Goal: Task Accomplishment & Management: Manage account settings

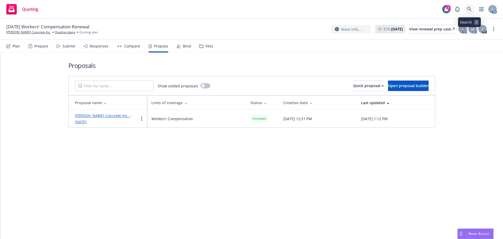
click at [465, 7] on link at bounding box center [469, 9] width 10 height 10
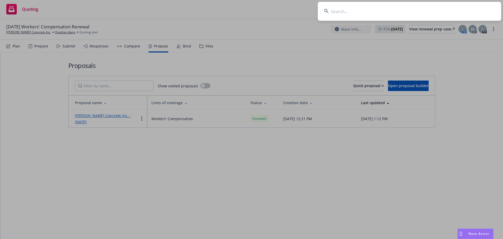
click at [356, 8] on input at bounding box center [409, 11] width 183 height 19
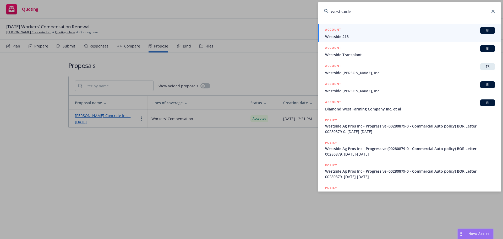
click at [344, 12] on input "westsaide" at bounding box center [409, 11] width 183 height 19
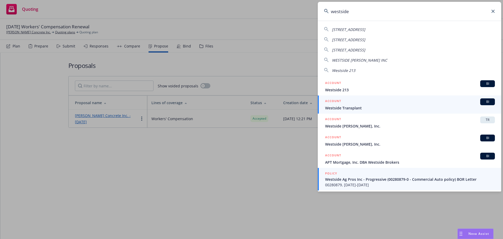
type input "westside"
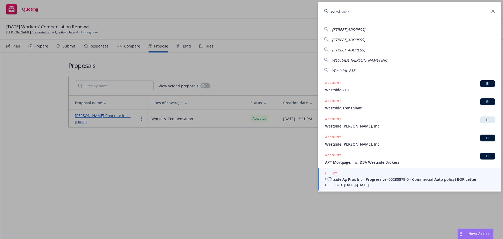
click at [366, 170] on link "POLICY Westside Ag Pros Inc - Progressive (00280879-0 - Commercial Auto policy)…" at bounding box center [409, 179] width 183 height 23
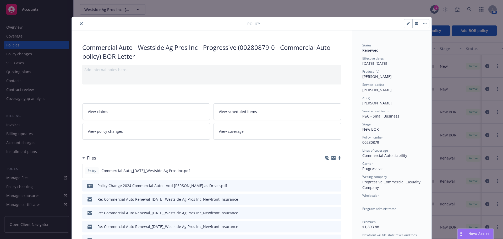
click at [78, 21] on button "close" at bounding box center [81, 23] width 6 height 6
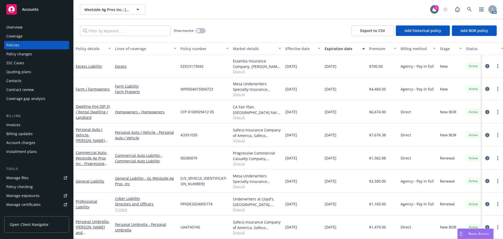
click at [33, 76] on div "Quoting plans" at bounding box center [36, 72] width 61 height 8
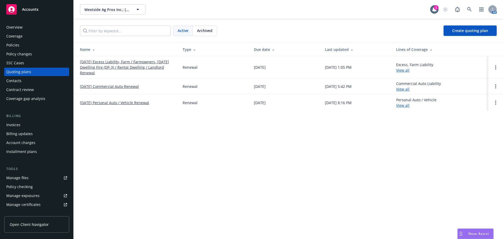
click at [23, 49] on div "Overview Coverage Policies Policy changes SSC Cases Quoting plans Contacts Cont…" at bounding box center [36, 63] width 65 height 80
click at [24, 47] on div "Policies" at bounding box center [36, 45] width 61 height 8
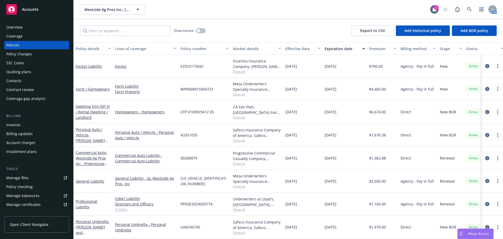
scroll to position [4, 0]
click at [24, 70] on div "Quoting plans" at bounding box center [18, 72] width 25 height 8
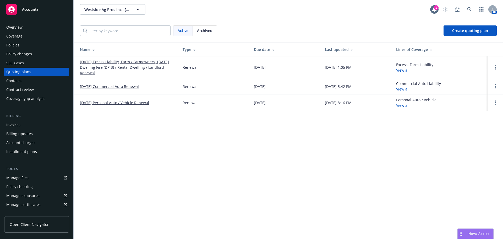
click at [107, 63] on link "09/16/25 Excess Liability, Farm / Farmowners, 09/24/25 Dwelling Fire (DP-3) / R…" at bounding box center [127, 67] width 94 height 16
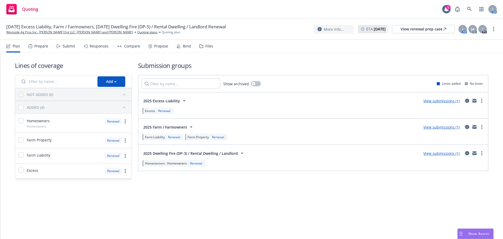
click at [170, 44] on div "Plan Prepare Submit Responses Compare Propose Bind Files" at bounding box center [109, 46] width 207 height 13
click at [194, 44] on div "Plan Prepare Submit Responses Compare Propose Bind Files" at bounding box center [109, 46] width 207 height 13
click at [187, 45] on div "Bind" at bounding box center [187, 46] width 8 height 4
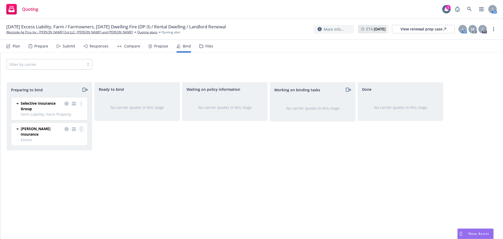
click at [81, 128] on icon "more" at bounding box center [81, 129] width 1 height 4
click at [62, 148] on span "Log bind order" at bounding box center [52, 149] width 38 height 5
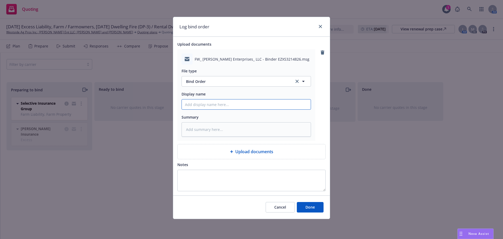
click at [208, 106] on input "Display name" at bounding box center [246, 104] width 129 height 10
type textarea "x"
type input "B"
type textarea "x"
type input "Bi"
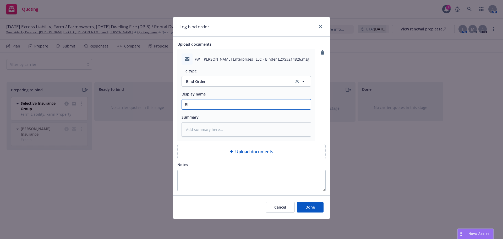
type textarea "x"
type input "Bin"
type textarea "x"
type input "Bind"
type textarea "x"
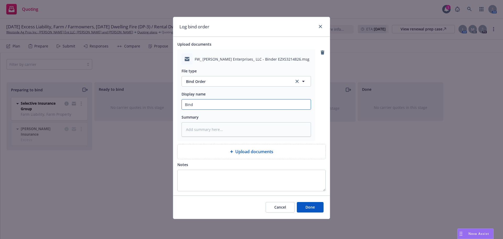
type input "Binde"
type textarea "x"
type input "Binder"
type textarea "x"
type input "Binder"
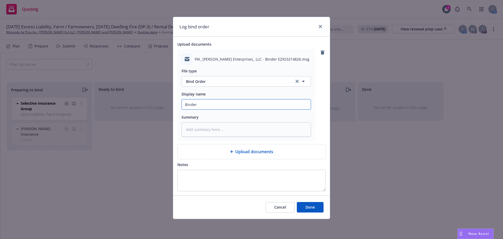
type textarea "x"
type input "Binder f"
type textarea "x"
type input "Binder fr"
type textarea "x"
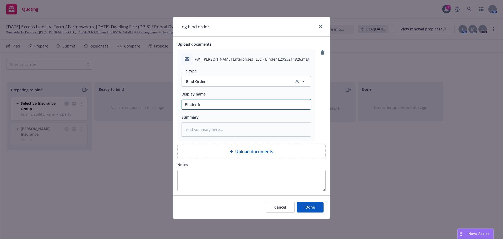
type input "Binder fro"
type textarea "x"
type input "Binder from"
type textarea "x"
type input "Binder from"
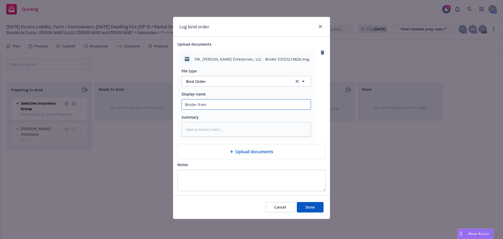
type textarea "x"
type input "Binder from A"
type textarea "x"
type input "Binder from Am"
type textarea "x"
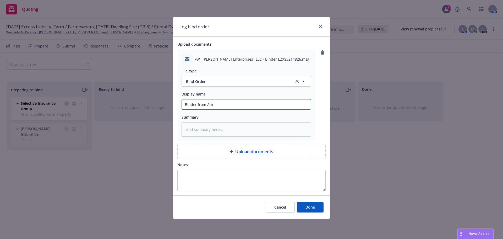
type input "Binder from Amw"
type textarea "x"
type input "Binder from Amwq"
type textarea "x"
type input "Binder from Amwqi"
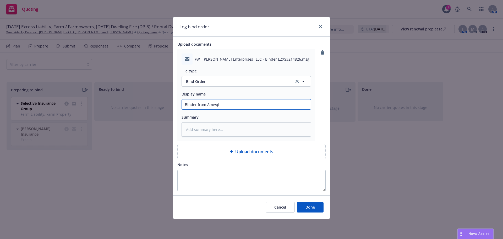
type textarea "x"
type input "Binder from Amwqin"
type textarea "x"
type input "Binder from Amwqins"
type textarea "x"
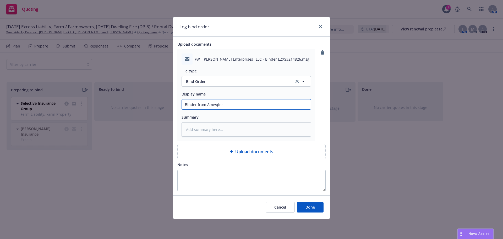
type input "Binder from Amwqin"
type textarea "x"
type input "Binder from Amwqi"
type textarea "x"
type input "Binder from Amwq"
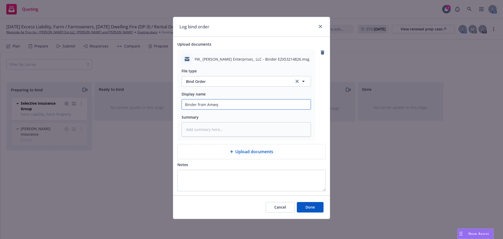
type textarea "x"
type input "Binder from Amw"
type textarea "x"
type input "Binder from Am"
type textarea "x"
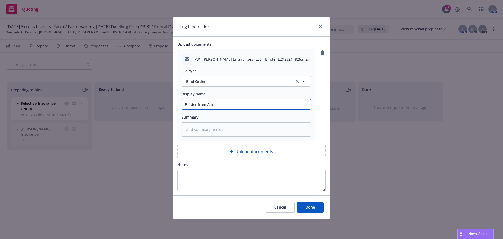
type input "Binder from A"
type textarea "x"
type input "Binder from"
type textarea "x"
type input "Binder from"
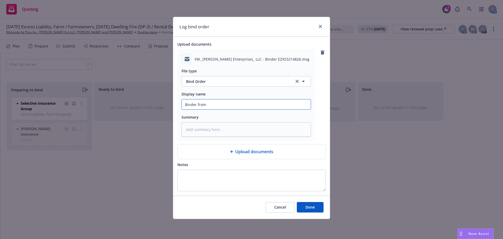
type textarea "x"
type input "Binder fro"
type textarea "x"
type input "Binder fr"
type textarea "x"
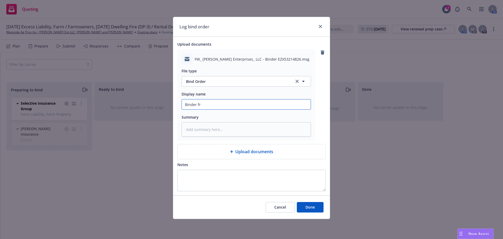
type input "Binder f"
type textarea "x"
type input "Binder"
type textarea "x"
type input "Binder r"
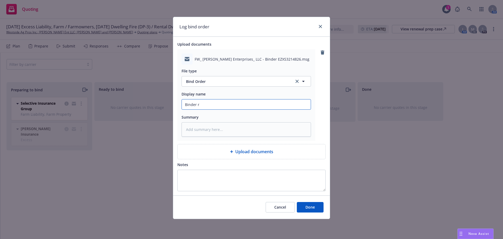
type textarea "x"
type input "Binder re"
type textarea "x"
type input "Binder rec"
type textarea "x"
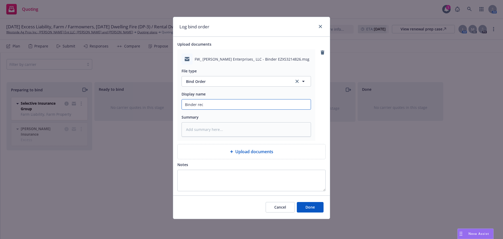
type input "Binder recx"
type textarea "x"
type input "Binder recxe"
type textarea "x"
type input "Binder recxei"
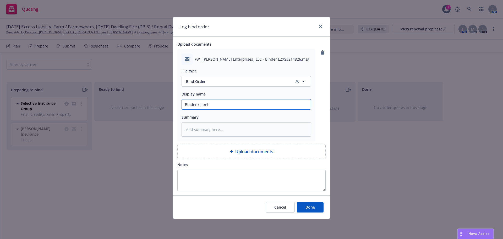
type textarea "x"
type input "Binder recxe"
type textarea "x"
type input "Binder recx"
type textarea "x"
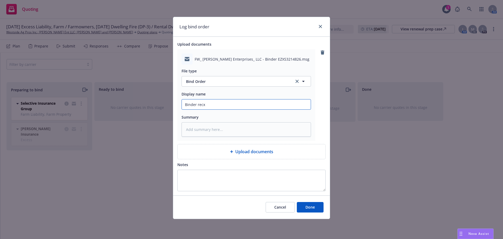
type input "Binder rec"
type textarea "x"
type input "Binder rece"
type textarea "x"
type input "Binder recei"
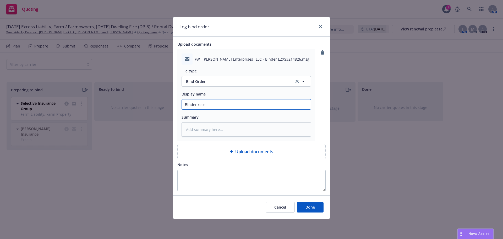
type textarea "x"
type input "Binder receiv"
type textarea "x"
type input "Binder receive"
type textarea "x"
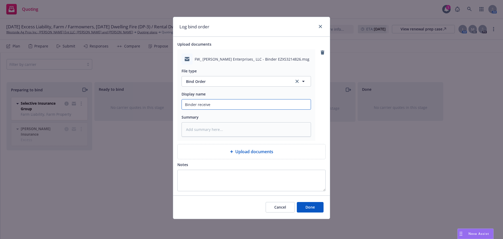
type input "Binder receive4"
type textarea "x"
type input "Binder receive4d"
type textarea "x"
type input "Binder receive4d"
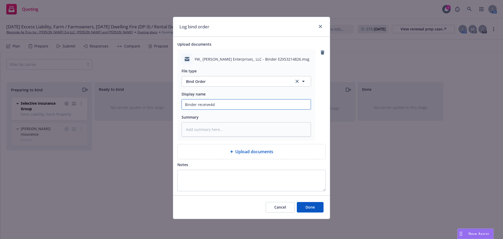
type textarea "x"
type input "Binder receive4d f"
type textarea "x"
type input "Binder receive4d"
type textarea "x"
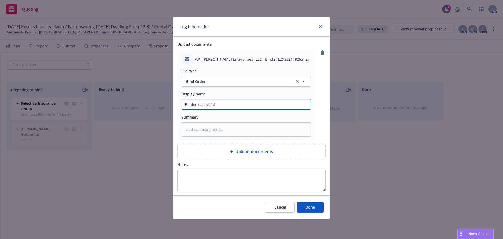
type input "Binder receive4d"
type textarea "x"
type input "Binder receive4"
type textarea "x"
type input "Binder receive"
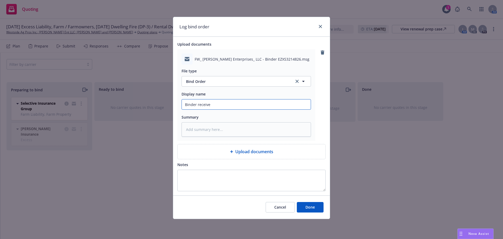
type textarea "x"
type input "Binder receivee"
type textarea "x"
type input "Binder receiveed"
type textarea "x"
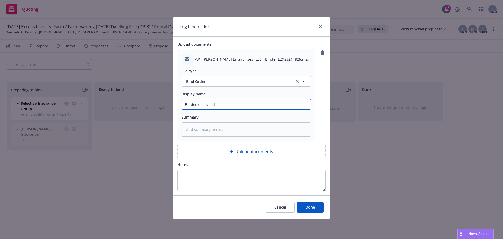
type input "Binder receiveed"
type textarea "x"
type input "Binder receiveed f"
type textarea "x"
type input "Binder receiveed"
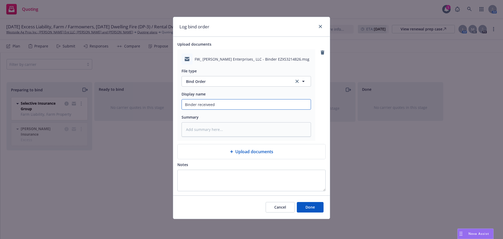
type textarea "x"
type input "Binder receiveed"
type textarea "x"
type input "Binder receivee"
type textarea "x"
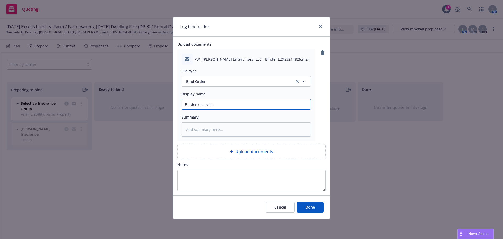
type input "Binder receive"
type textarea "x"
type input "Binder receiv"
type textarea "x"
type input "Binder receive"
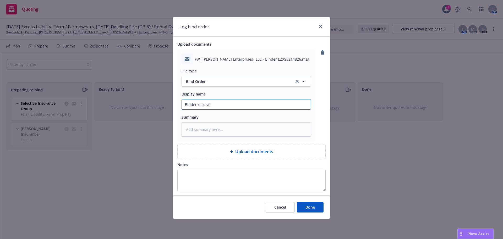
type textarea "x"
type input "Binder received"
type textarea "x"
type input "Binder received"
type textarea "x"
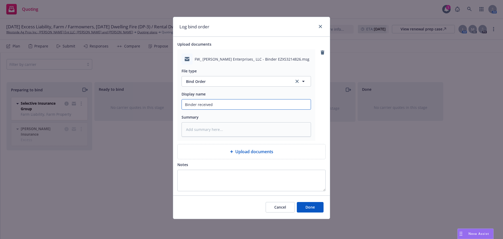
type input "Binder received f"
type textarea "x"
type input "Binder received ff"
type textarea "x"
type input "Binder received ffr"
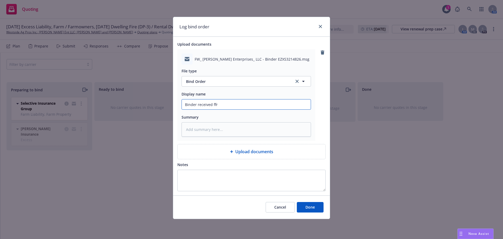
type textarea "x"
type input "Binder received ff"
type textarea "x"
type input "Binder received f"
type textarea "x"
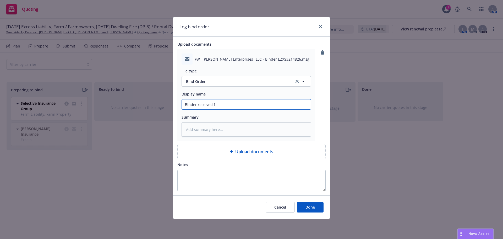
type input "Binder received fr"
type textarea "x"
type input "Binder received fro"
type textarea "x"
type input "Binder received from"
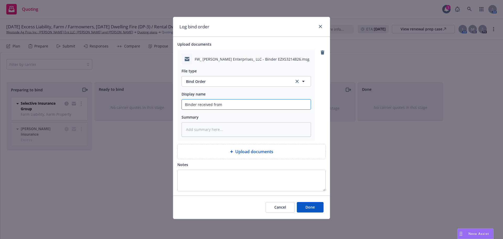
type textarea "x"
type input "Binder received from"
type textarea "x"
type input "Binder received from A"
type textarea "x"
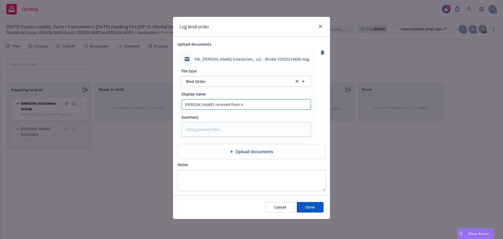
type input "Binder received from Am"
type textarea "x"
type input "Binder received from Amw"
type textarea "x"
type input "Binder received from Amwi"
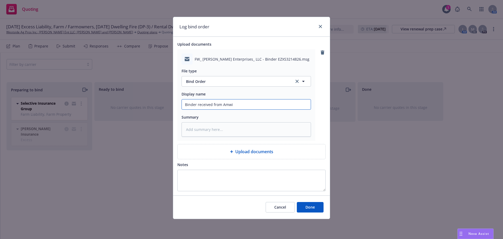
type textarea "x"
type input "Binder received from Amwin"
type textarea "x"
type input "Binder received from Amwins"
click at [316, 207] on button "Done" at bounding box center [310, 207] width 27 height 10
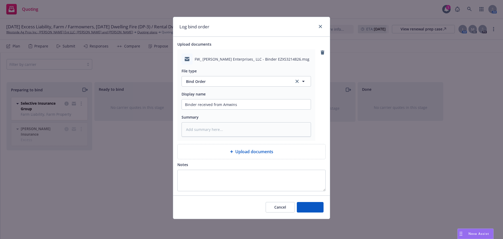
type textarea "x"
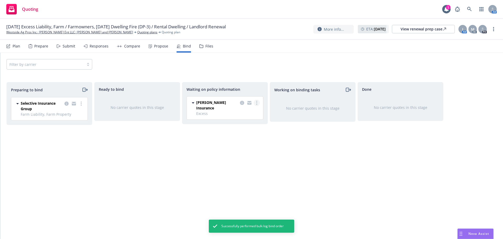
click at [257, 102] on icon "more" at bounding box center [256, 103] width 1 height 4
click at [237, 115] on span "Create policies" at bounding box center [231, 113] width 38 height 5
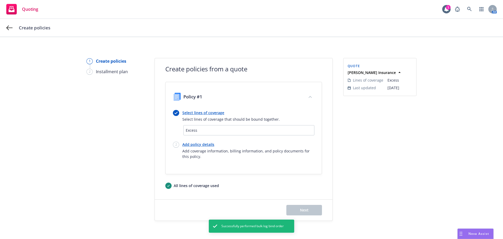
click at [190, 142] on link "Add policy details" at bounding box center [248, 143] width 132 height 5
select select "12"
select select "CA"
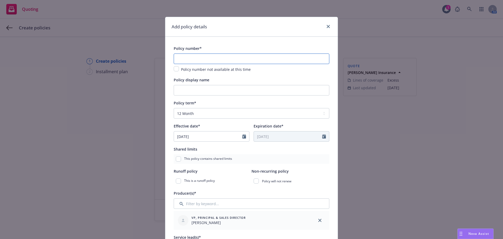
click at [199, 61] on input "text" at bounding box center [252, 58] width 156 height 10
paste input "EZXS3214826"
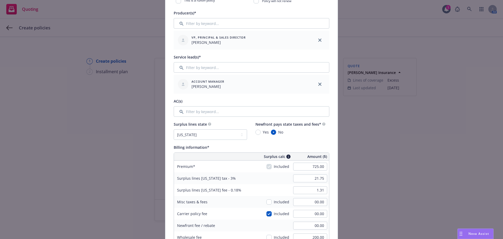
scroll to position [209, 0]
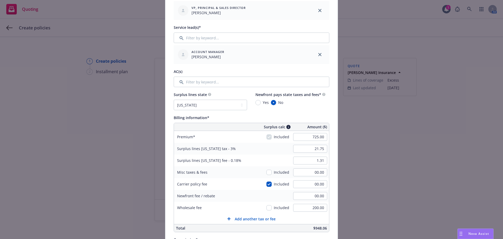
type input "EZXS3214826"
click at [210, 85] on input "Filter by keyword..." at bounding box center [252, 81] width 156 height 10
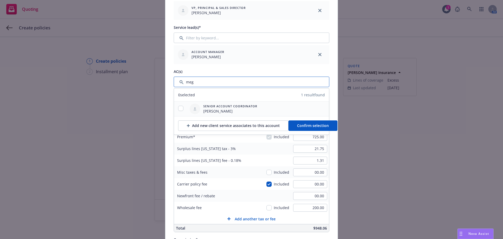
type input "meg"
click at [179, 109] on input "checkbox" at bounding box center [180, 108] width 5 height 5
checkbox input "true"
click at [307, 124] on span "Confirm selection" at bounding box center [313, 125] width 32 height 5
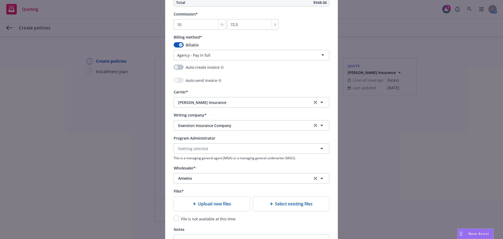
scroll to position [498, 0]
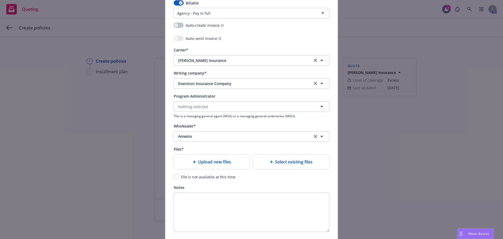
type textarea "x"
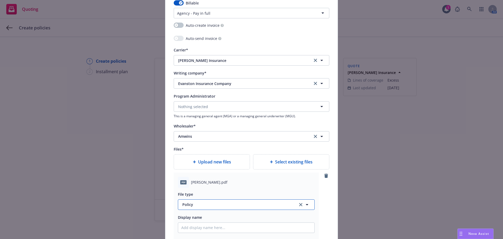
click at [212, 203] on span "Policy" at bounding box center [236, 203] width 109 height 5
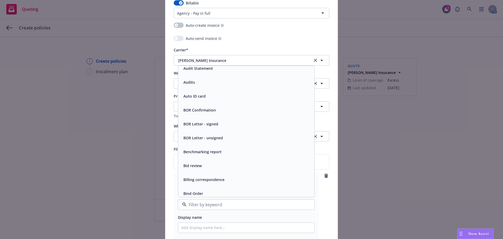
scroll to position [183, 0]
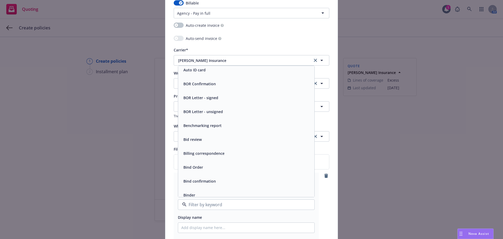
click at [209, 165] on div "Bind Order" at bounding box center [246, 167] width 130 height 8
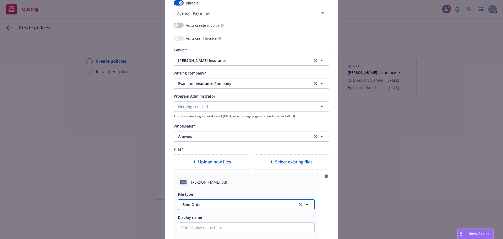
click at [206, 206] on span "Bind Order" at bounding box center [236, 203] width 109 height 5
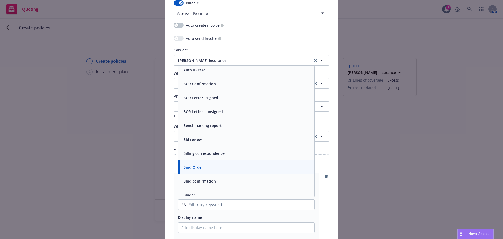
click at [201, 190] on div "Binder" at bounding box center [246, 195] width 136 height 14
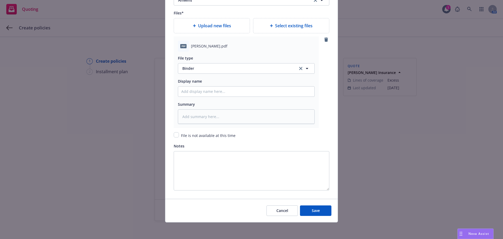
scroll to position [634, 0]
click at [200, 90] on input "Policy display name" at bounding box center [246, 91] width 136 height 10
type textarea "x"
type input "2"
type textarea "x"
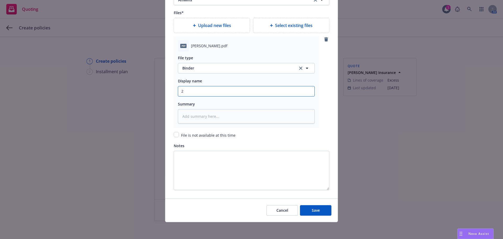
type input "20"
type textarea "x"
type input "202"
type textarea "x"
type input "2025"
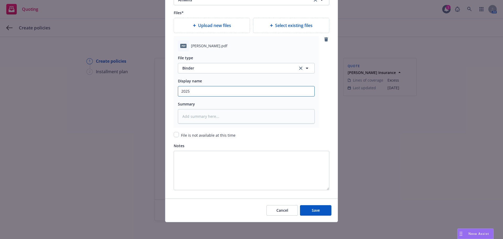
type textarea "x"
type input "2025"
type textarea "x"
type input "2025 E"
type textarea "x"
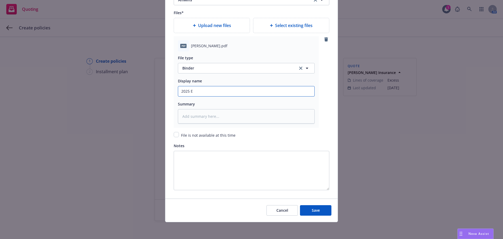
type input "2025 Ex"
type textarea "x"
type input "2025 Exce"
type textarea "x"
type input "2025 Exce4s"
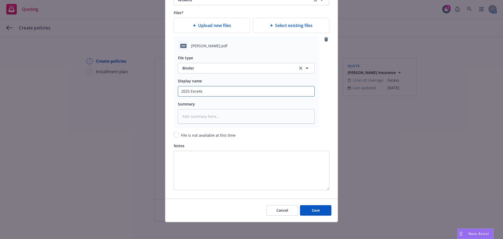
type textarea "x"
type input "2025 Exce4sd"
type textarea "x"
type input "2025 Exce4sds"
type textarea "x"
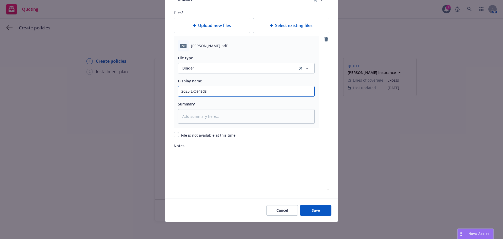
type input "2025 Exce4sd"
type textarea "x"
type input "2025 Exce4s"
type textarea "x"
type input "2025 Exce4"
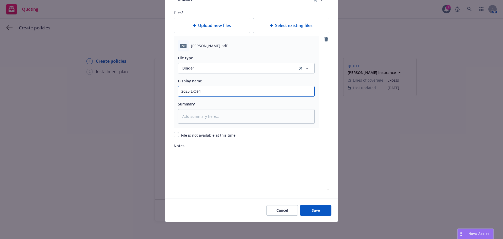
type textarea "x"
type input "2025 Exce"
type textarea "x"
type input "2025 Exces"
type textarea "x"
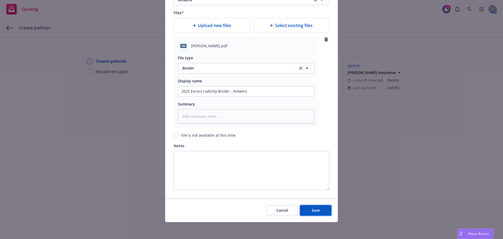
click at [320, 206] on button "Save" at bounding box center [315, 210] width 31 height 10
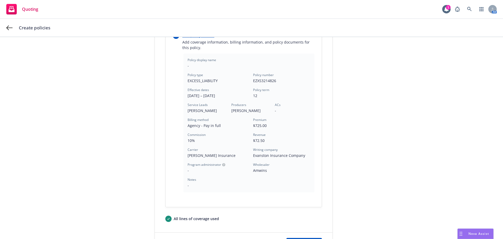
scroll to position [145, 0]
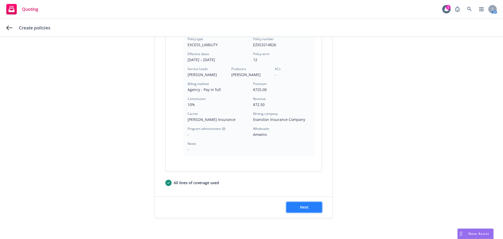
click at [293, 207] on button "Next" at bounding box center [304, 207] width 36 height 10
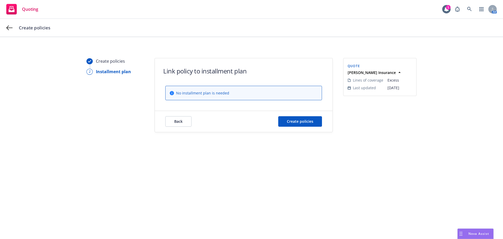
scroll to position [0, 0]
click at [306, 124] on button "Create policies" at bounding box center [300, 121] width 44 height 10
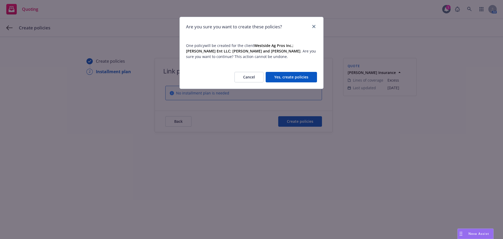
click at [301, 70] on div "Cancel Yes, create policies" at bounding box center [252, 76] width 144 height 23
click at [299, 76] on button "Yes, create policies" at bounding box center [291, 77] width 51 height 10
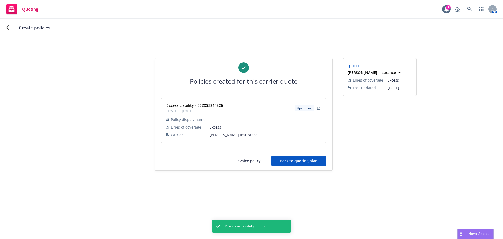
click at [246, 162] on button "Invoice policy" at bounding box center [249, 160] width 42 height 10
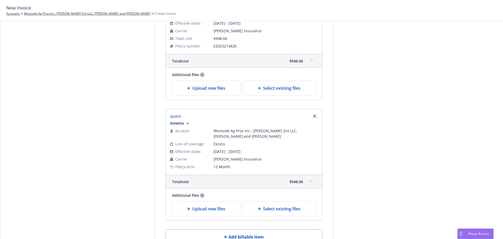
scroll to position [79, 0]
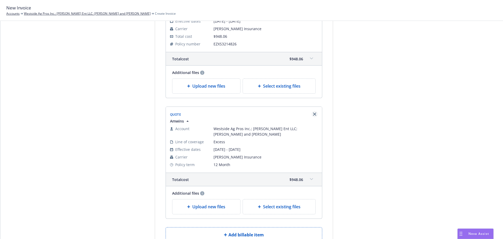
click at [313, 113] on icon "Remove browser" at bounding box center [314, 113] width 3 height 3
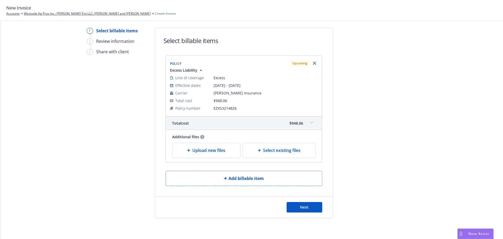
click at [196, 152] on span "Upload new files" at bounding box center [208, 150] width 33 height 6
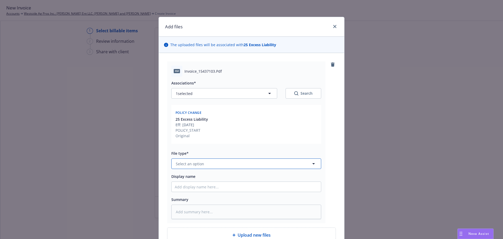
click at [202, 167] on button "Select an option" at bounding box center [246, 163] width 150 height 10
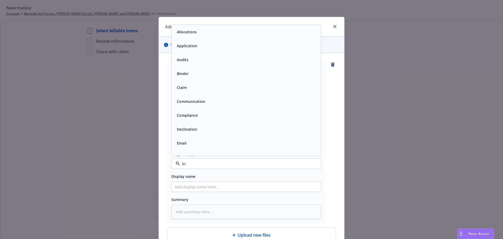
type input "inv"
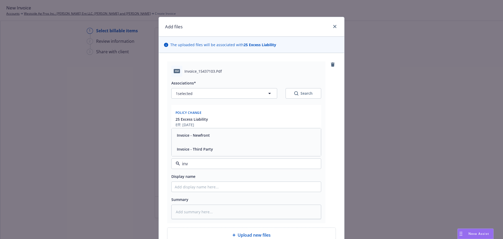
click at [200, 145] on div "Invoice - Third Party" at bounding box center [246, 149] width 149 height 14
click at [196, 182] on input "Display name" at bounding box center [246, 186] width 149 height 10
type textarea "x"
type input "C"
type textarea "x"
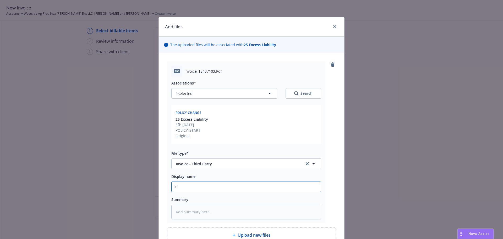
type input "Ca"
type textarea "x"
type input "Car"
type textarea "x"
type input "Carr"
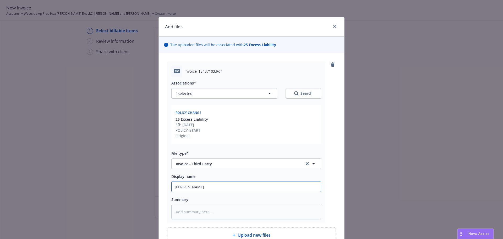
type textarea "x"
type input "Carri"
type textarea "x"
type input "Carrie"
type textarea "x"
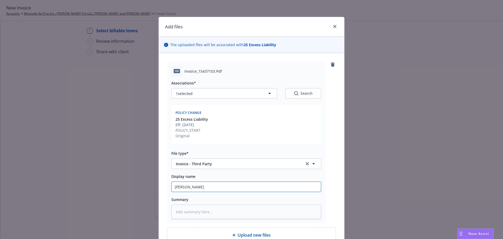
type input "Carrier"
type textarea "x"
type input "Carrier"
type textarea "x"
type input "Carrier I"
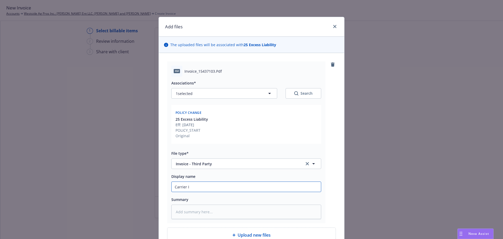
type textarea "x"
type input "Carrier In"
type textarea "x"
type input "Carrier Invo"
type textarea "x"
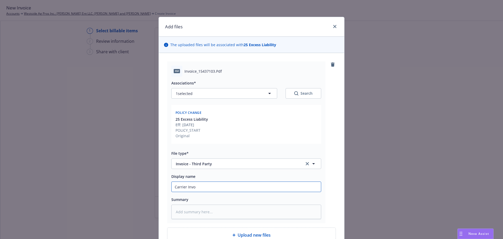
type input "Carrier Invoi"
type textarea "x"
type input "Carrier Invoic"
type textarea "x"
type input "Carrier Invoice"
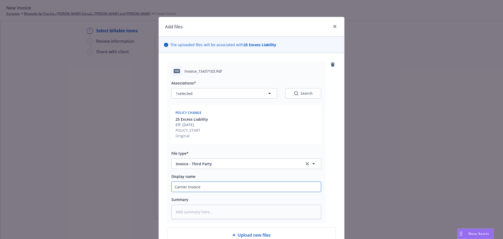
type textarea "x"
type input "Carrier Invoiced"
type textarea "x"
type input "Carrier Invoice"
type textarea "x"
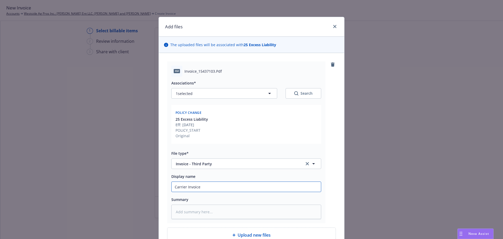
type input "Carrier Invoice"
type textarea "x"
type input "Carrier Invoice -"
type textarea "x"
type input "Carrier Invoice -"
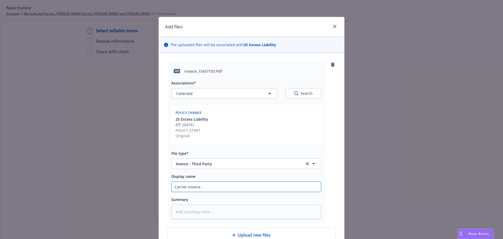
click at [213, 189] on input "Carrier Invoice -" at bounding box center [246, 186] width 149 height 10
type textarea "x"
type input "Carrier Invoice - C"
type textarea "x"
type input "Carrier Invoice -"
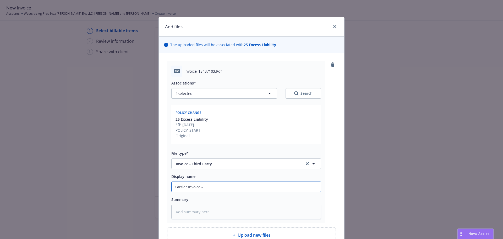
type textarea "x"
type input "Carrier Invoice - XS"
type textarea "x"
type input "Carrier Invoice - XS -"
type textarea "x"
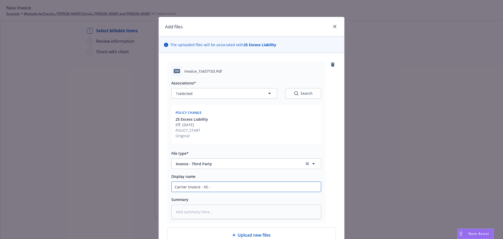
type input "Carrier Invoice - XS -"
type textarea "x"
type input "Carrier Invoice - XS - A"
type textarea "x"
type input "Carrier Invoice - XS - Aw"
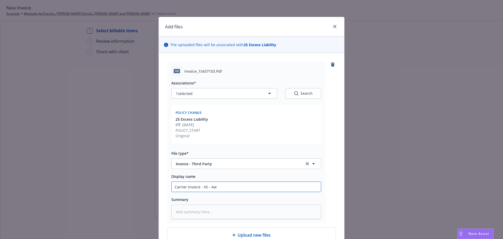
type textarea "x"
type input "Carrier Invoice - XS - A"
type textarea "x"
type input "Carrier Invoice - XS - Am"
type textarea "x"
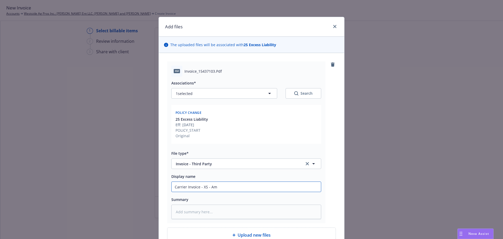
type input "Carrier Invoice - XS - Amw"
type textarea "x"
type input "Carrier Invoice - XS - Amwin"
type textarea "x"
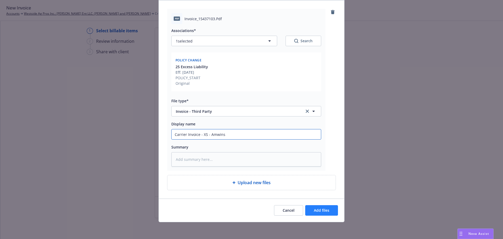
type input "Carrier Invoice - XS - Amwins"
click at [309, 214] on button "Add files" at bounding box center [321, 210] width 33 height 10
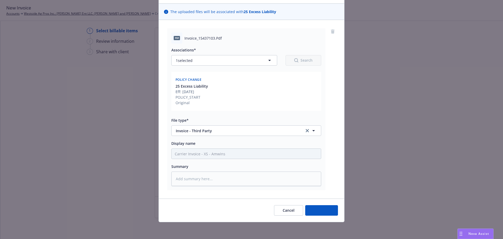
type textarea "x"
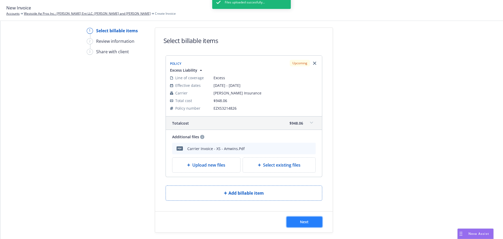
click at [297, 218] on button "Next" at bounding box center [304, 221] width 36 height 10
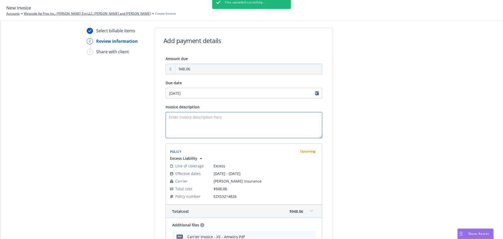
click at [177, 119] on textarea "Invoice description" at bounding box center [243, 125] width 157 height 26
type textarea "e"
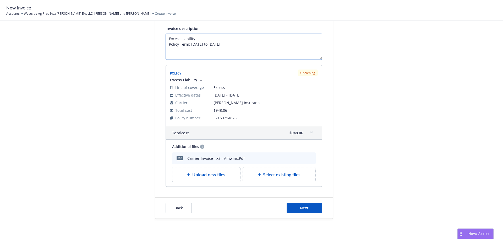
scroll to position [93, 0]
type textarea "Excess Liability Policy Term: [DATE] to [DATE]"
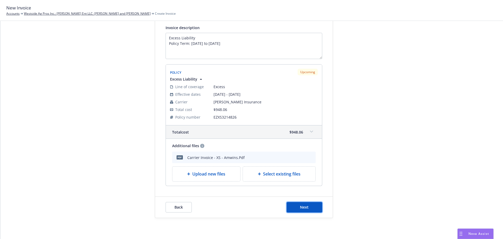
click at [308, 206] on button "Next" at bounding box center [304, 207] width 36 height 10
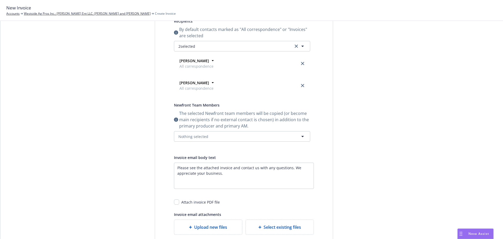
scroll to position [141, 0]
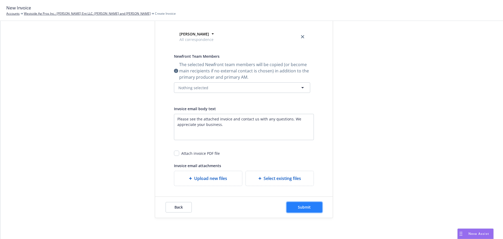
click at [309, 204] on button "Submit" at bounding box center [304, 207] width 36 height 10
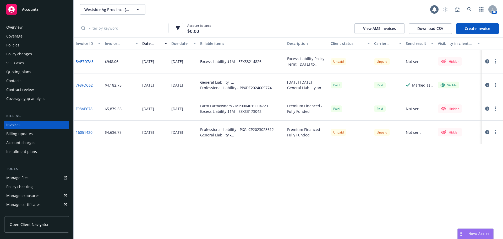
click at [497, 59] on button "button" at bounding box center [495, 61] width 6 height 6
click at [457, 103] on link "Make it visible in client dash" at bounding box center [465, 103] width 67 height 10
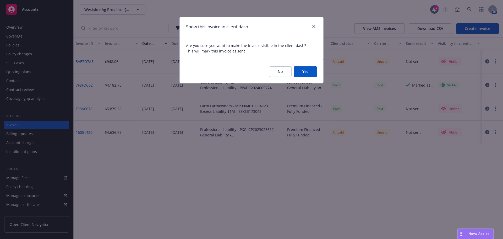
click at [307, 71] on button "Yes" at bounding box center [305, 71] width 23 height 10
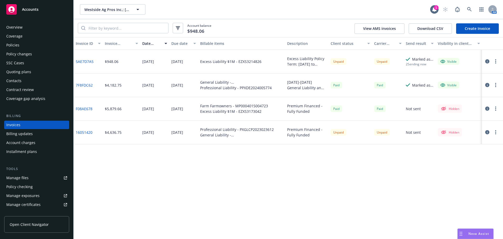
click at [486, 61] on icon "button" at bounding box center [487, 61] width 4 height 4
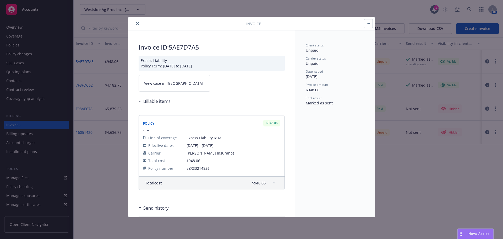
click at [137, 24] on icon "close" at bounding box center [137, 23] width 3 height 3
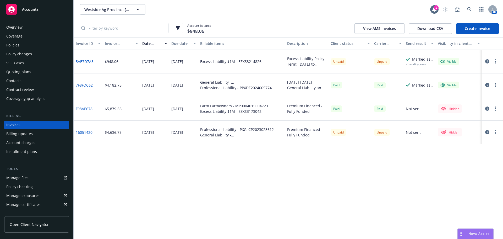
click at [495, 62] on icon "button" at bounding box center [495, 61] width 1 height 4
click at [463, 91] on link "Copy invoice URL" at bounding box center [465, 93] width 67 height 10
click at [487, 60] on icon "button" at bounding box center [487, 61] width 4 height 4
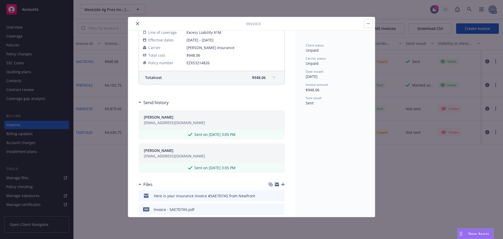
scroll to position [137, 0]
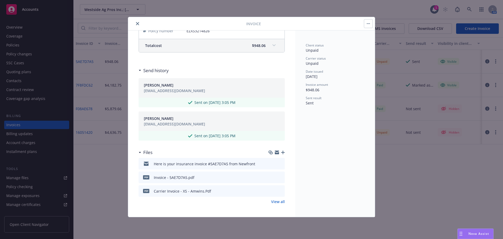
click at [269, 163] on icon "download file" at bounding box center [270, 162] width 3 height 3
click at [136, 23] on icon "close" at bounding box center [137, 23] width 3 height 3
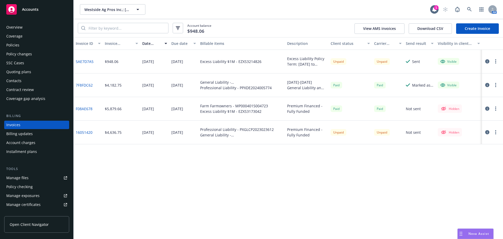
click at [24, 45] on div "Policies" at bounding box center [36, 45] width 61 height 8
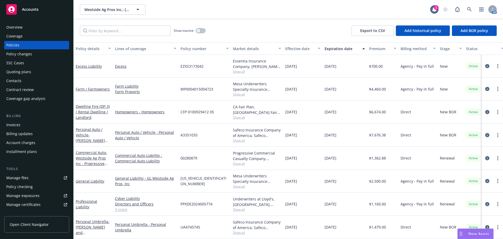
scroll to position [26, 0]
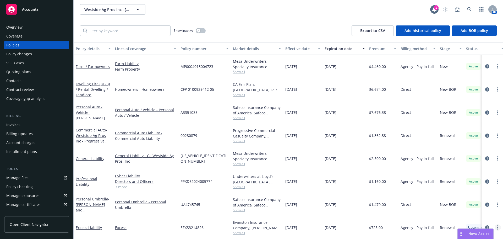
click at [497, 227] on circle "more" at bounding box center [497, 227] width 1 height 1
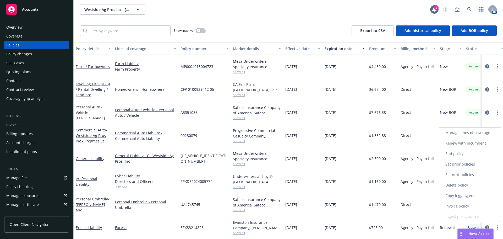
click at [470, 192] on link "Copy logging email" at bounding box center [470, 195] width 62 height 10
